Goal: Browse casually

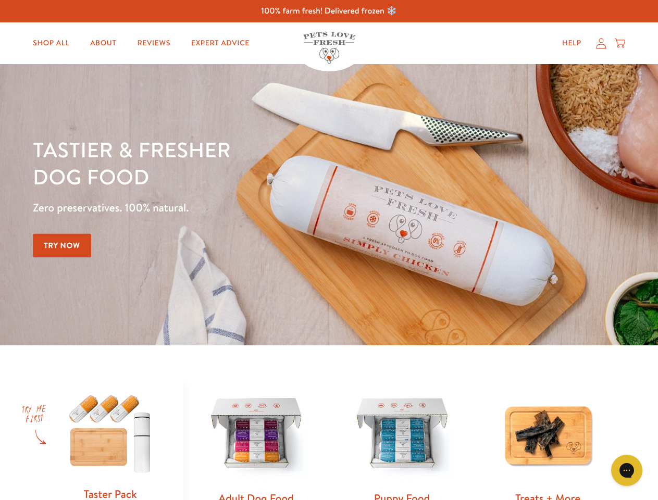
click at [328, 250] on div "Tastier & fresher dog food Zero preservatives. 100% natural. Try Now" at bounding box center [230, 204] width 395 height 137
click at [626, 470] on icon "Gorgias live chat" at bounding box center [626, 470] width 10 height 10
